Goal: Task Accomplishment & Management: Complete application form

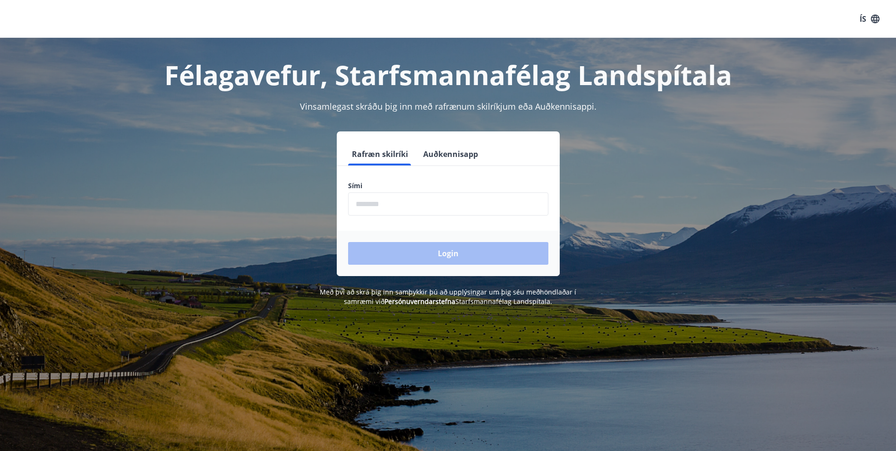
click at [375, 204] on input "phone" at bounding box center [448, 203] width 200 height 23
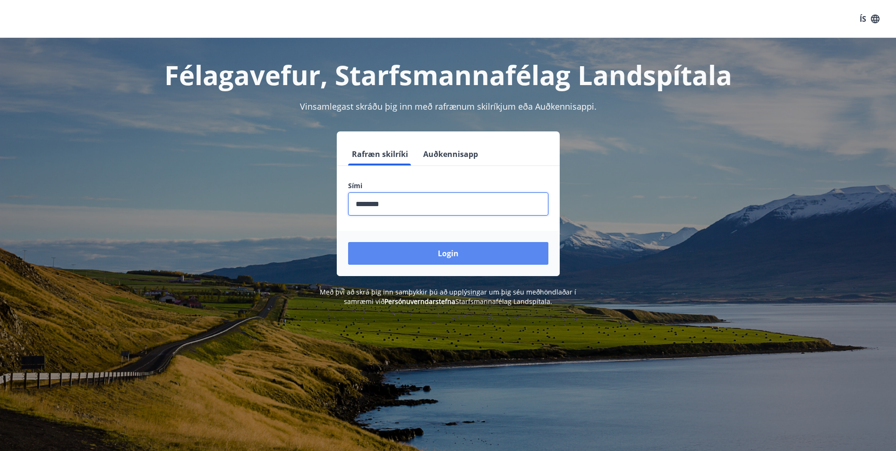
type input "********"
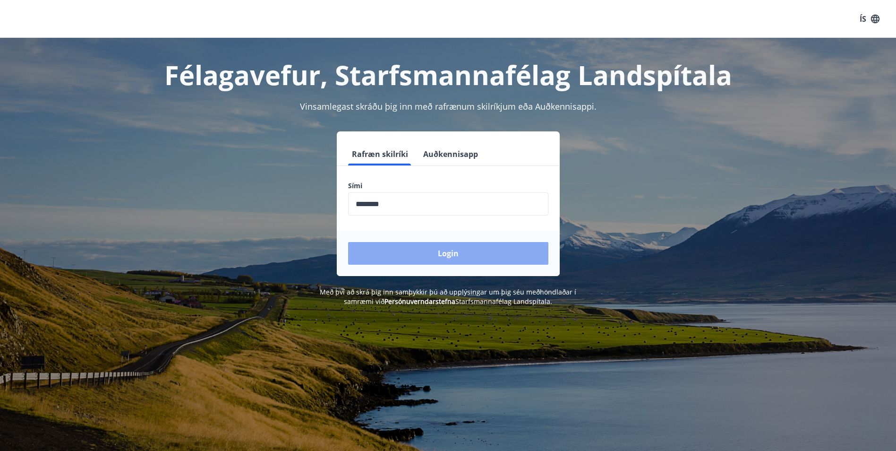
click at [394, 254] on button "Login" at bounding box center [448, 253] width 200 height 23
